Goal: Task Accomplishment & Management: Complete application form

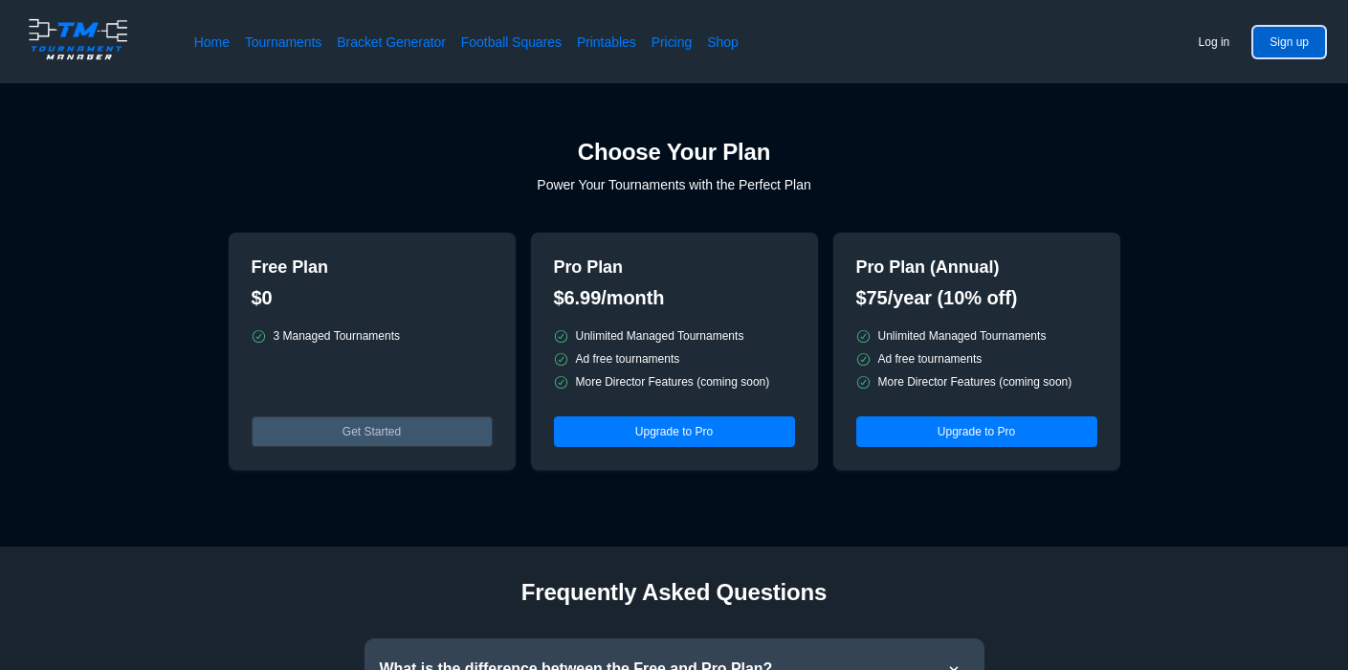
click at [1282, 45] on button "Sign up" at bounding box center [1290, 42] width 72 height 31
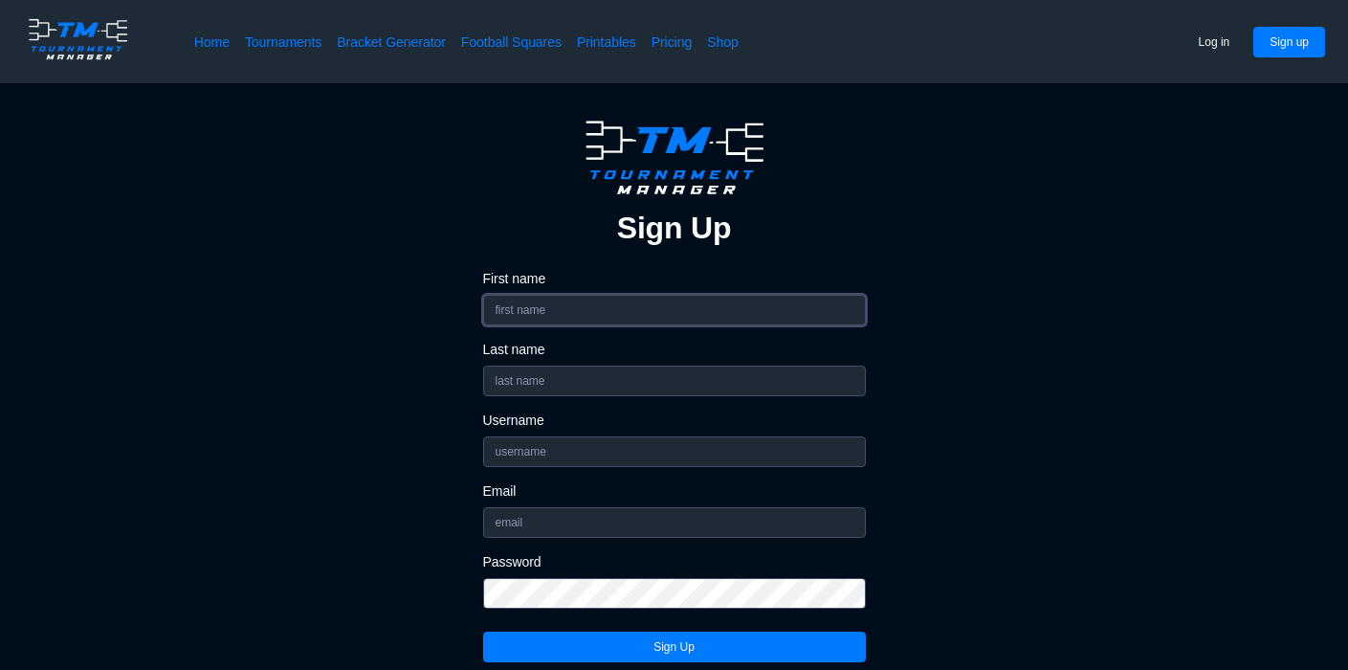
click at [759, 316] on input "First name" at bounding box center [674, 310] width 383 height 31
type input "[PERSON_NAME]"
type input "Ship"
type input "Shipwreckpod"
type input "[EMAIL_ADDRESS][DOMAIN_NAME]"
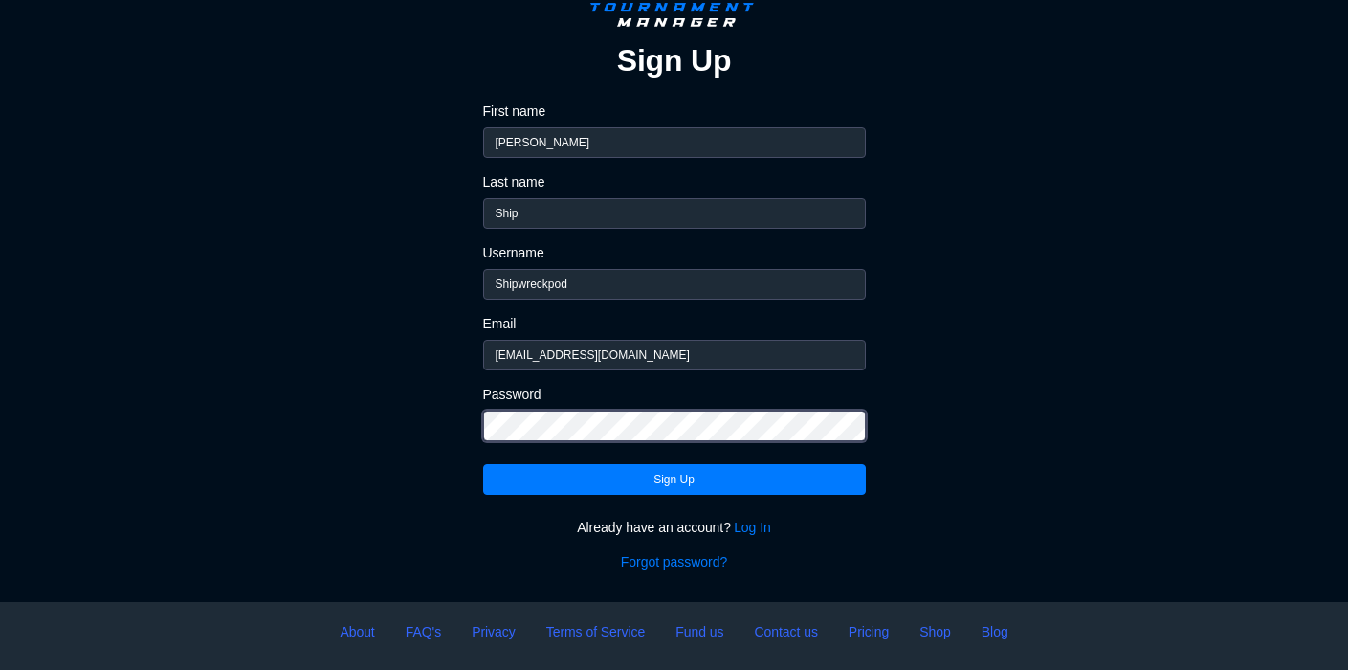
scroll to position [268, 0]
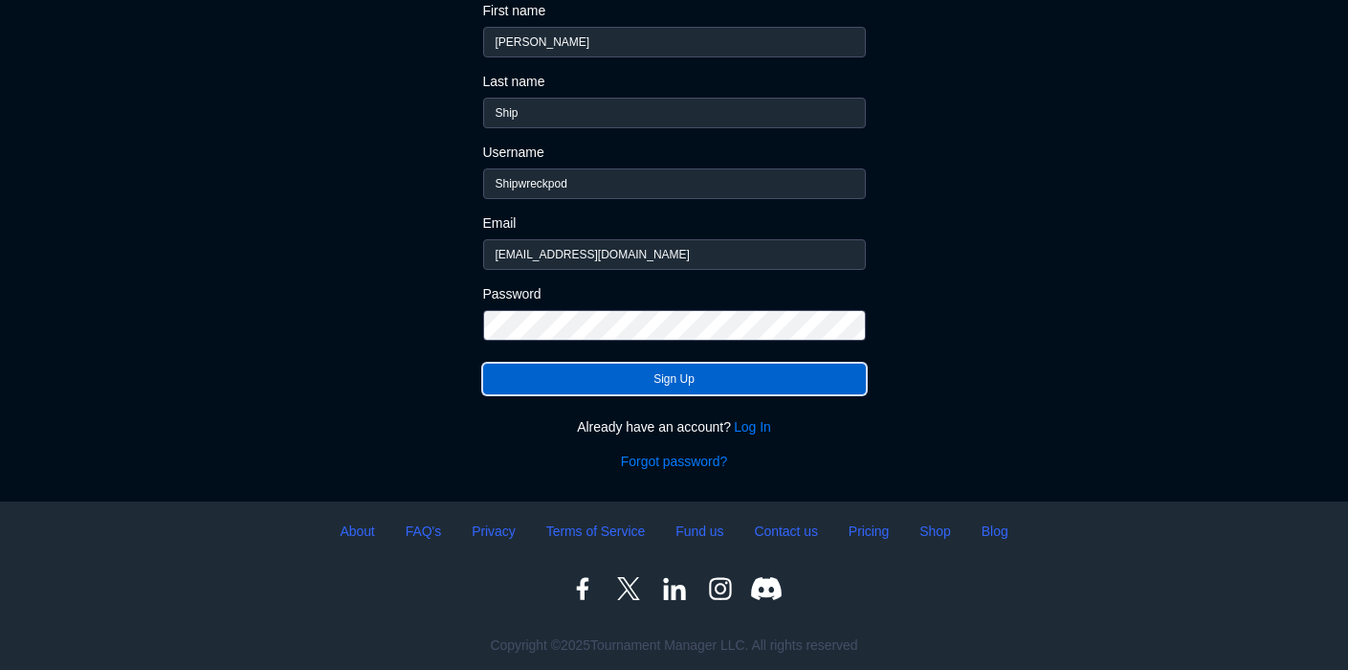
click at [686, 376] on button "Sign Up" at bounding box center [674, 379] width 383 height 31
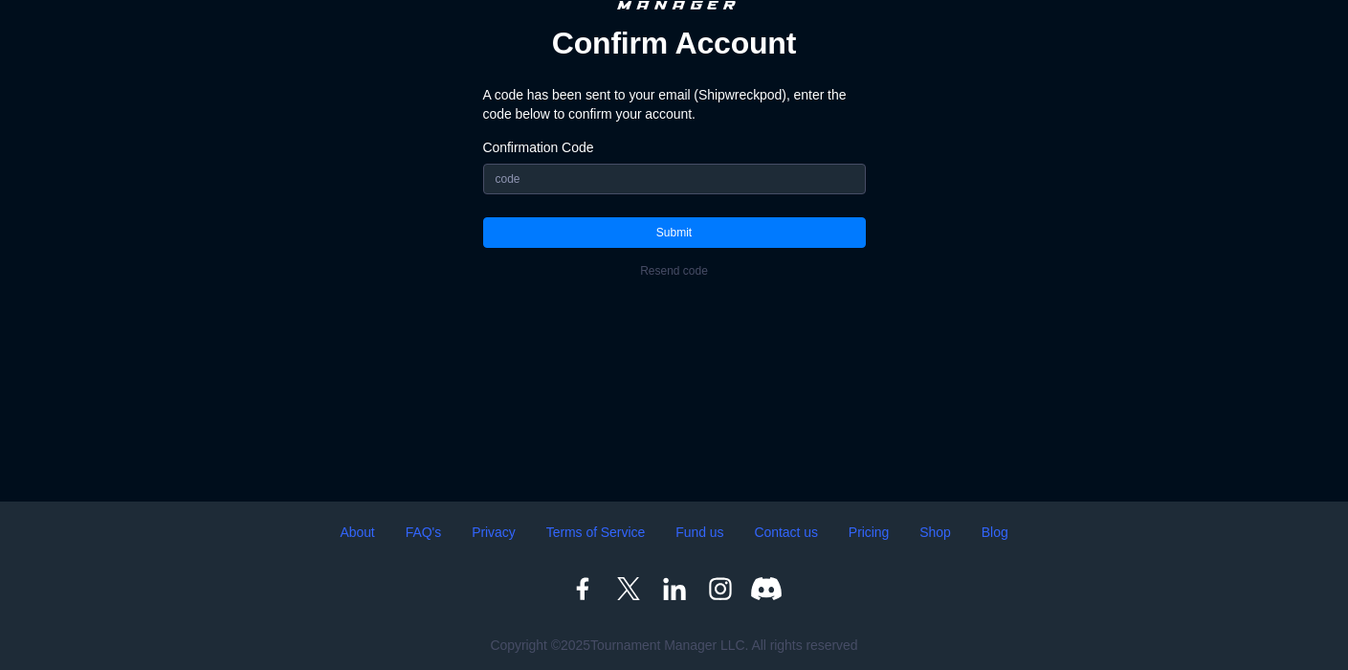
scroll to position [185, 0]
paste input "625198"
click at [568, 194] on input "625198" at bounding box center [674, 179] width 383 height 31
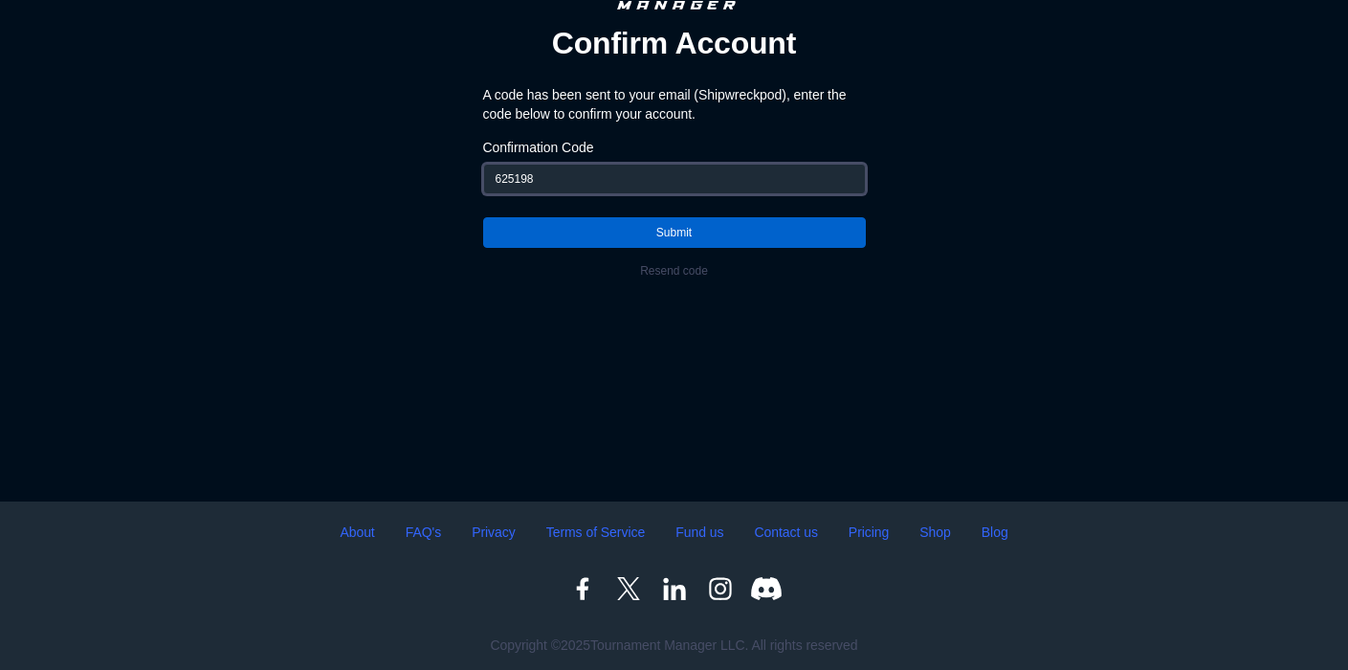
type input "625198"
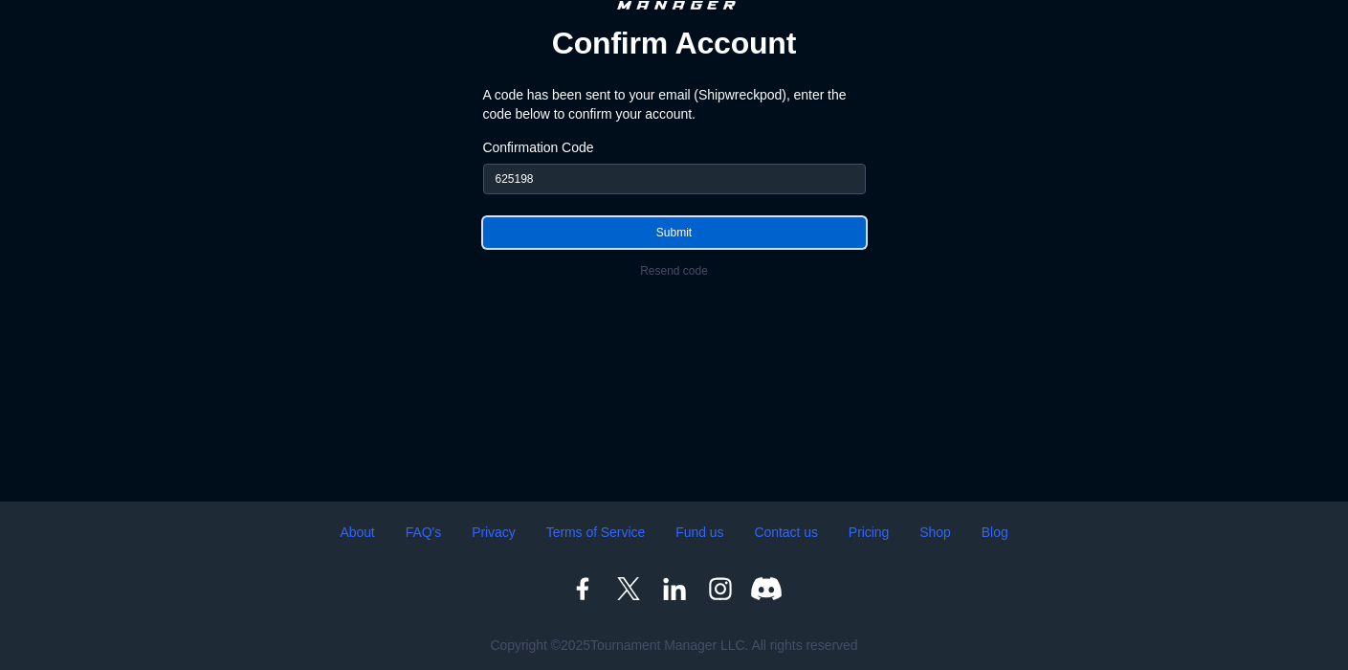
click at [578, 218] on button "Submit" at bounding box center [674, 232] width 383 height 31
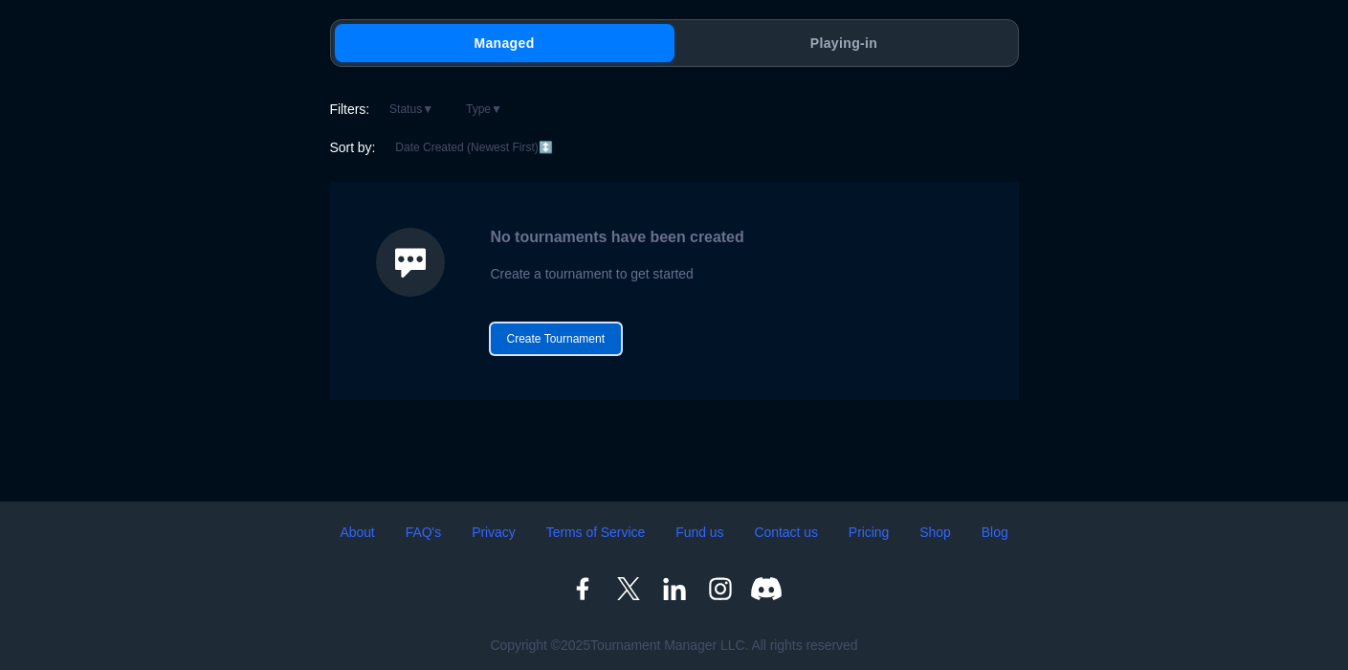
click at [588, 341] on button "Create Tournament" at bounding box center [556, 338] width 131 height 31
